Goal: Task Accomplishment & Management: Manage account settings

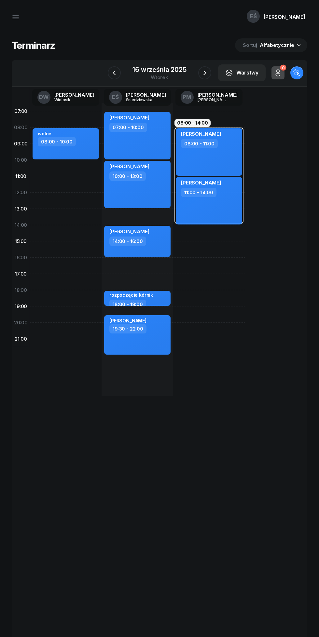
click at [114, 76] on icon "button" at bounding box center [114, 73] width 8 height 8
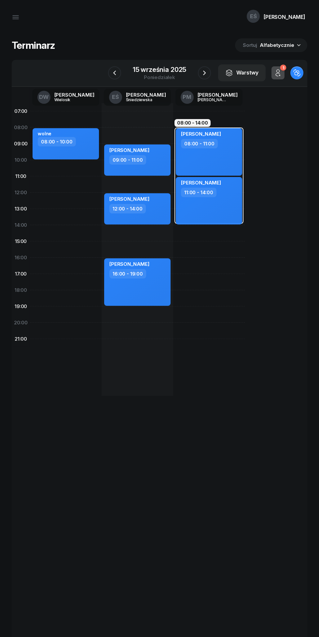
click at [205, 74] on icon "button" at bounding box center [204, 73] width 8 height 8
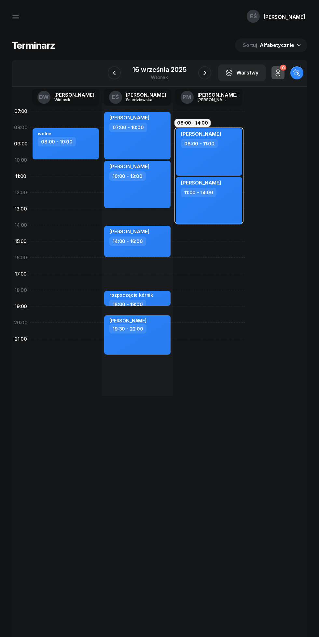
click at [114, 74] on icon "button" at bounding box center [114, 73] width 3 height 5
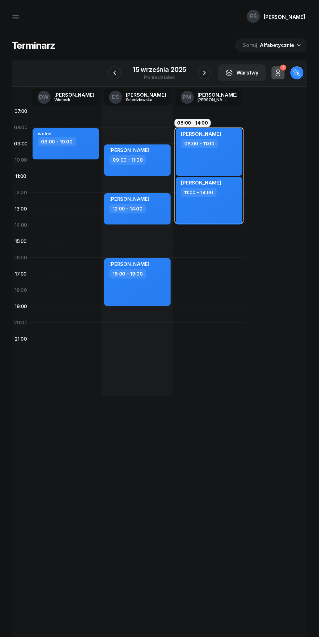
click at [204, 73] on icon "button" at bounding box center [204, 73] width 8 height 8
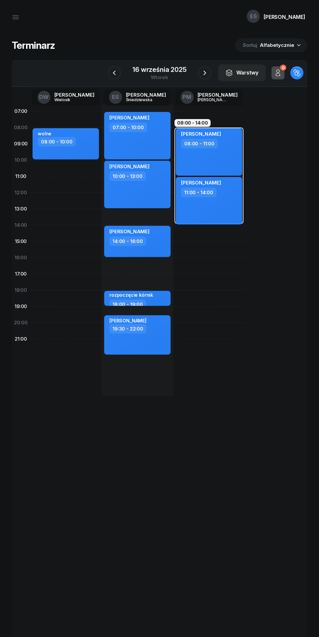
click at [204, 73] on icon "button" at bounding box center [205, 73] width 8 height 8
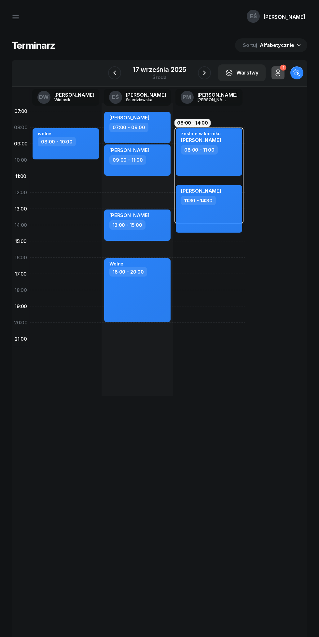
click at [116, 72] on icon "button" at bounding box center [115, 73] width 8 height 8
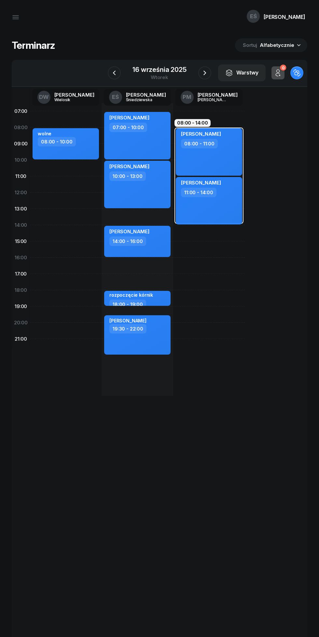
click at [114, 73] on icon "button" at bounding box center [114, 73] width 8 height 8
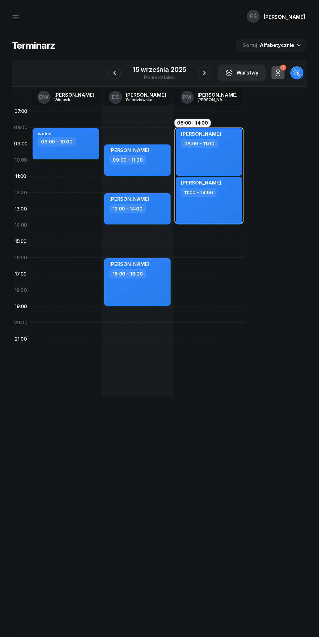
click at [128, 126] on div "kursant odwołał [PERSON_NAME] 07:00 - 09:00 [PERSON_NAME] 09:00 - 11:00 [PERSON…" at bounding box center [137, 249] width 72 height 293
select select "07"
select select "09"
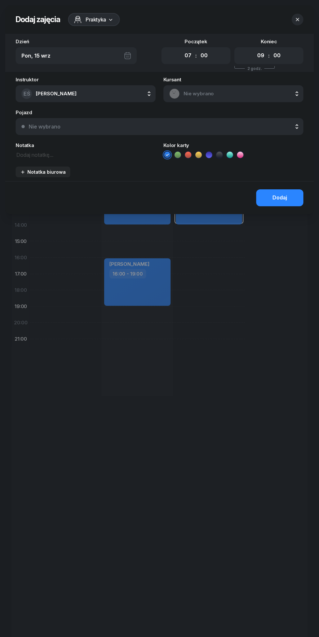
click at [209, 91] on span "Nie wybrano" at bounding box center [240, 93] width 114 height 8
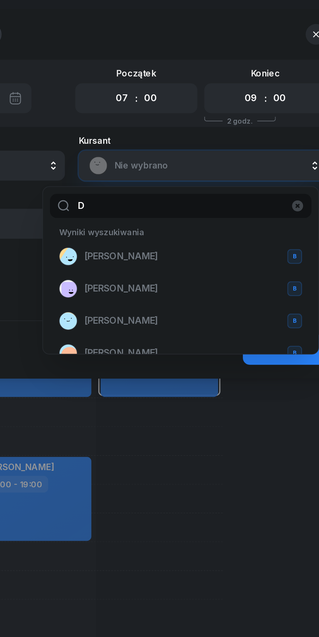
type input "D"
click at [193, 144] on span "[PERSON_NAME]" at bounding box center [187, 145] width 42 height 8
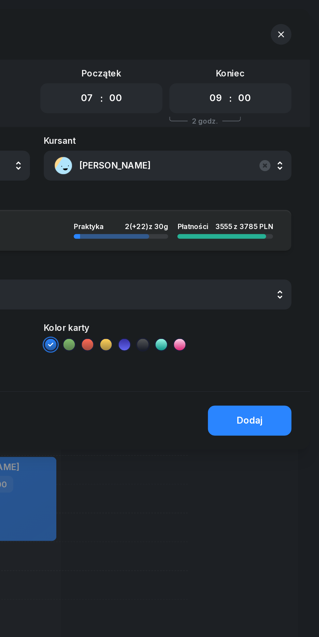
click at [284, 238] on div "Dodaj" at bounding box center [279, 237] width 15 height 8
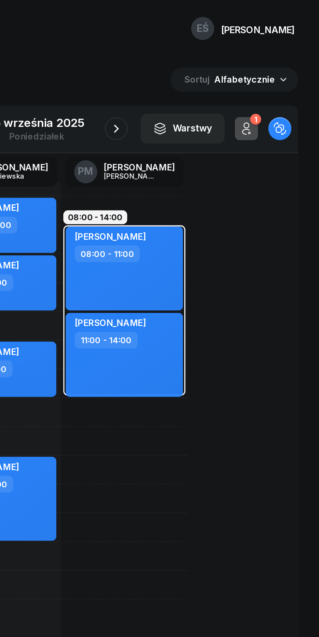
click at [204, 73] on icon "button" at bounding box center [204, 73] width 8 height 8
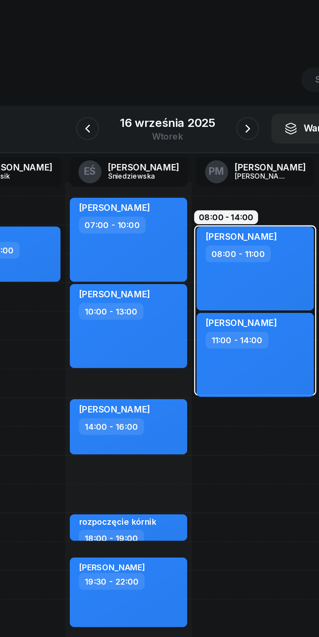
click at [162, 244] on div "14:00 - 16:00" at bounding box center [137, 240] width 57 height 9
select select "14"
select select "16"
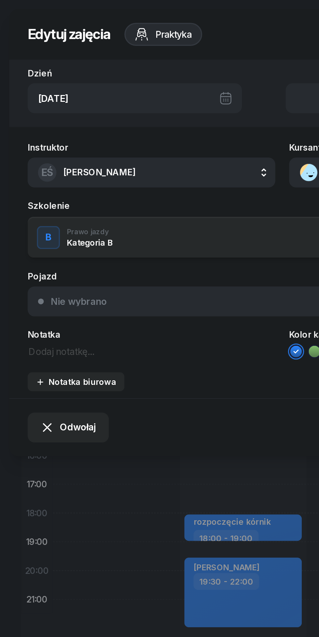
click at [38, 243] on span "Odwołaj" at bounding box center [44, 241] width 20 height 8
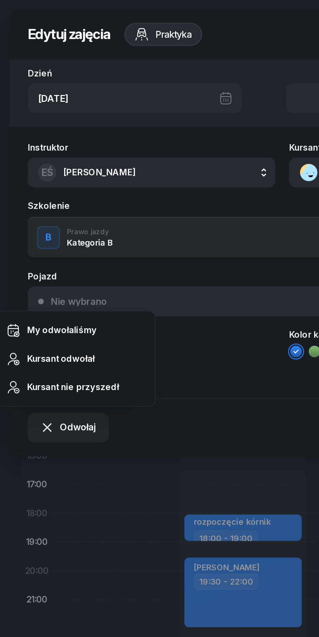
click at [49, 187] on div "My odwołaliśmy" at bounding box center [34, 186] width 39 height 8
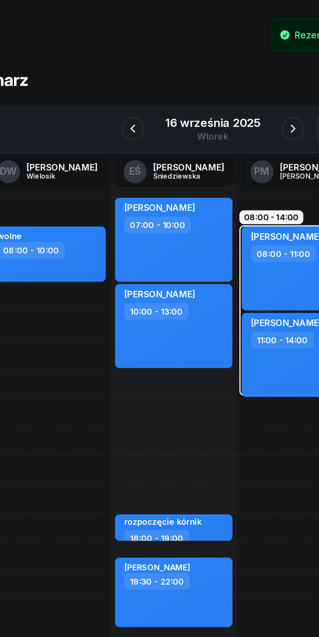
click at [116, 73] on icon "button" at bounding box center [114, 73] width 8 height 8
